Goal: Obtain resource: Obtain resource

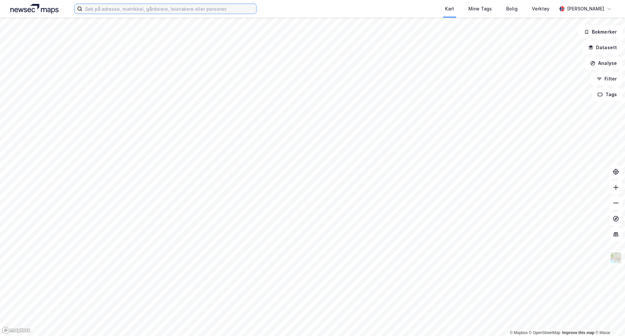
click at [166, 12] on input at bounding box center [169, 9] width 174 height 10
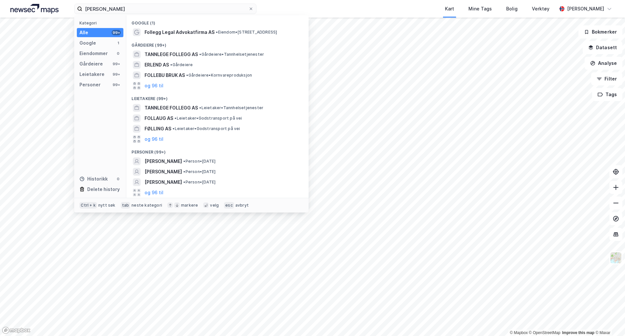
click at [203, 161] on span "• Person • [DATE]" at bounding box center [199, 161] width 32 height 5
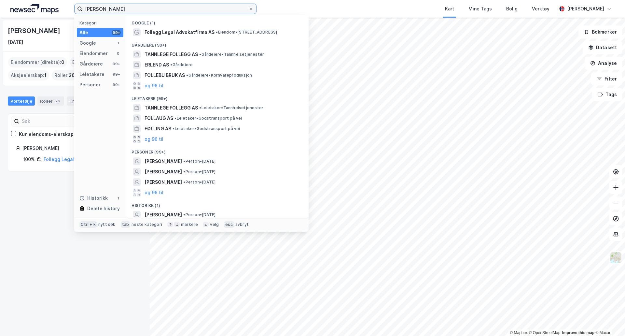
click at [99, 10] on input "[PERSON_NAME]" at bounding box center [165, 9] width 166 height 10
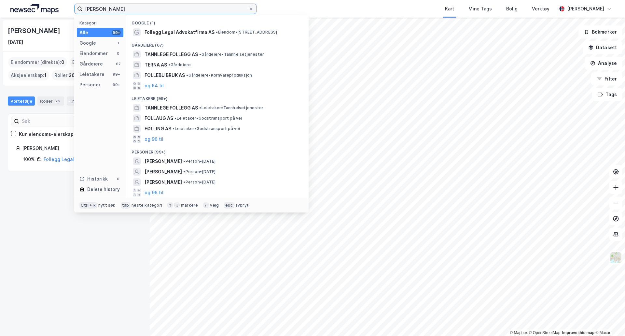
type input "[PERSON_NAME]"
click at [236, 163] on div "[PERSON_NAME] • Person • [DATE]" at bounding box center [224, 161] width 158 height 8
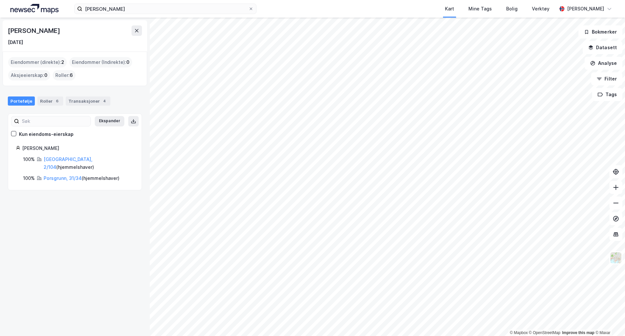
click at [53, 159] on link "[GEOGRAPHIC_DATA], 2/104" at bounding box center [68, 162] width 49 height 13
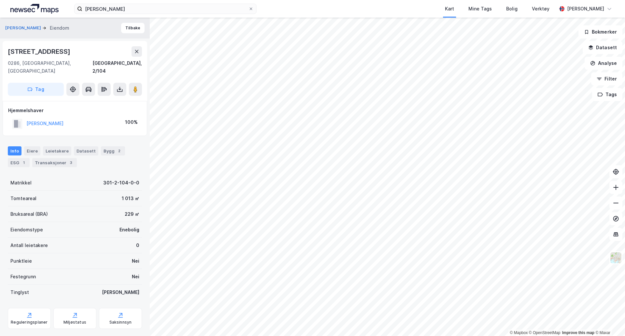
click at [121, 86] on button at bounding box center [119, 89] width 13 height 13
click at [104, 100] on div "Last ned grunnbok" at bounding box center [88, 102] width 38 height 5
click at [29, 20] on div "[PERSON_NAME] [PERSON_NAME]" at bounding box center [75, 28] width 150 height 21
click at [32, 30] on button "[PERSON_NAME]" at bounding box center [23, 28] width 37 height 7
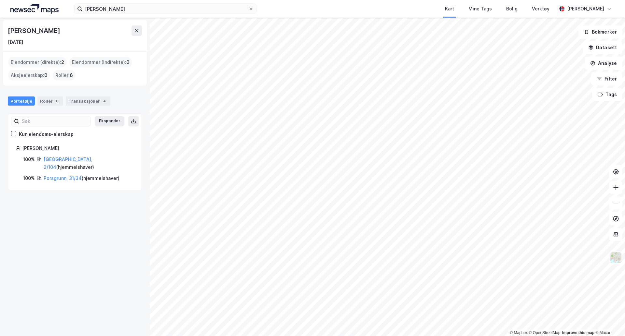
click at [58, 175] on link "Porsgrunn, 31/34" at bounding box center [63, 178] width 38 height 6
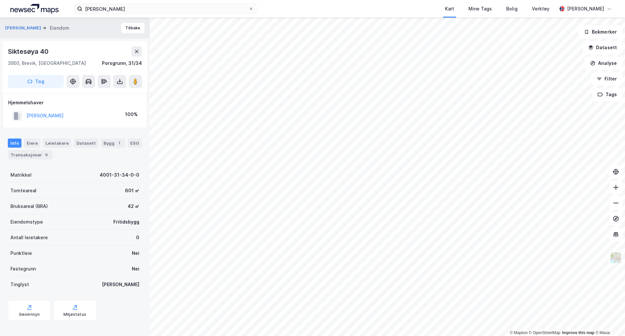
click at [125, 83] on button at bounding box center [119, 81] width 13 height 13
click at [93, 93] on div "Last ned grunnbok" at bounding box center [88, 94] width 38 height 5
